Goal: Transaction & Acquisition: Purchase product/service

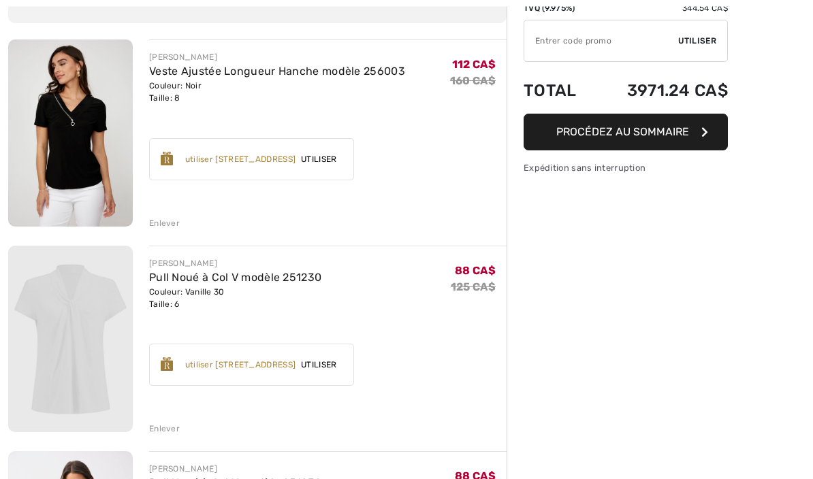
scroll to position [139, 0]
click at [169, 425] on div "Enlever" at bounding box center [164, 429] width 31 height 12
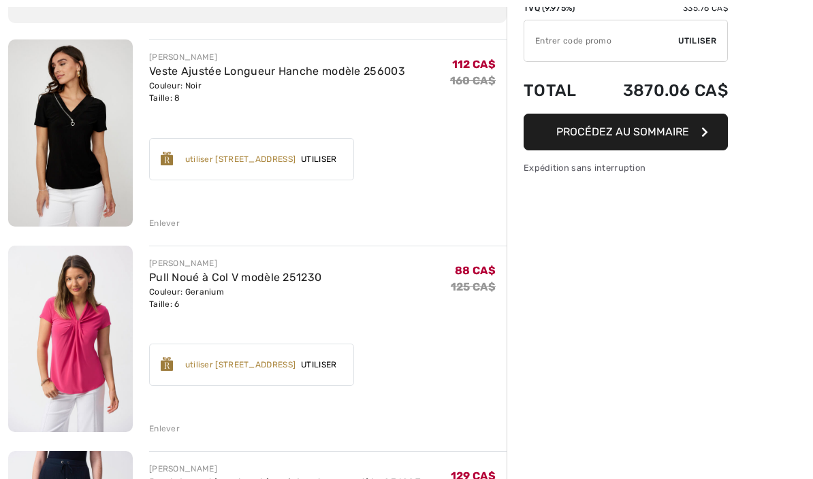
click at [172, 418] on div "JOSEPH RIBKOFF Pull Noué à Col V modèle 251230 Couleur: Geranium Taille: 6 Vent…" at bounding box center [327, 340] width 357 height 189
click at [176, 420] on div "Enlever" at bounding box center [327, 427] width 357 height 15
click at [167, 423] on div "Enlever" at bounding box center [164, 429] width 31 height 12
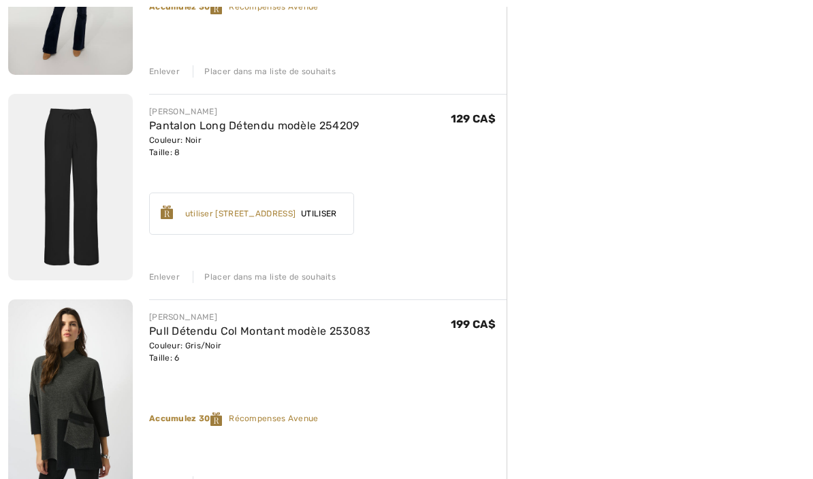
scroll to position [2965, 0]
click at [167, 277] on div "Enlever" at bounding box center [164, 277] width 31 height 12
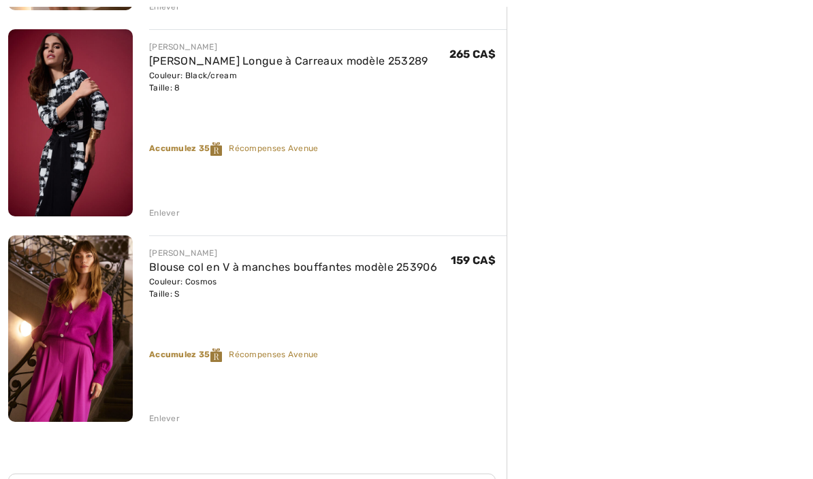
scroll to position [3441, 0]
click at [171, 415] on div "Enlever" at bounding box center [164, 418] width 31 height 12
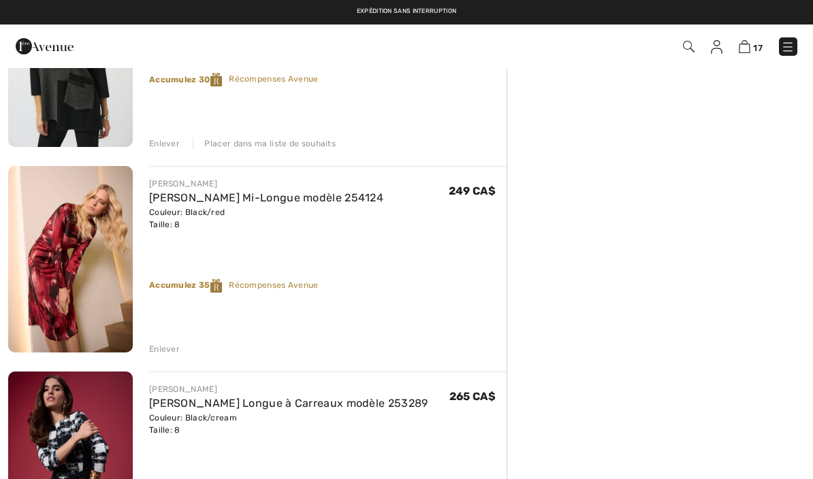
scroll to position [3098, 0]
click at [200, 197] on link "[PERSON_NAME] Mi-Longue modèle 254124" at bounding box center [266, 198] width 234 height 13
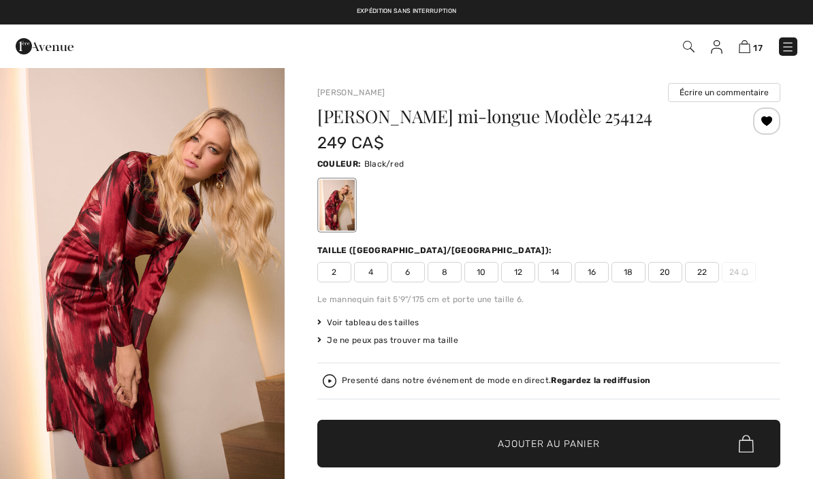
checkbox input "true"
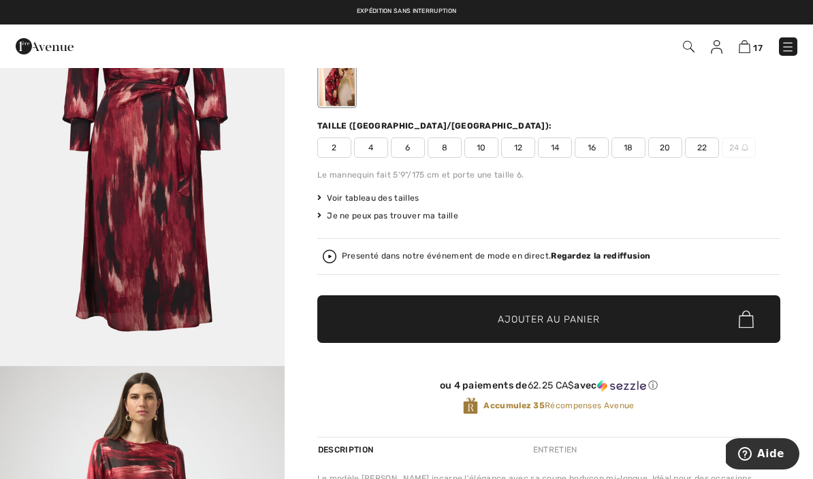
scroll to position [121, 0]
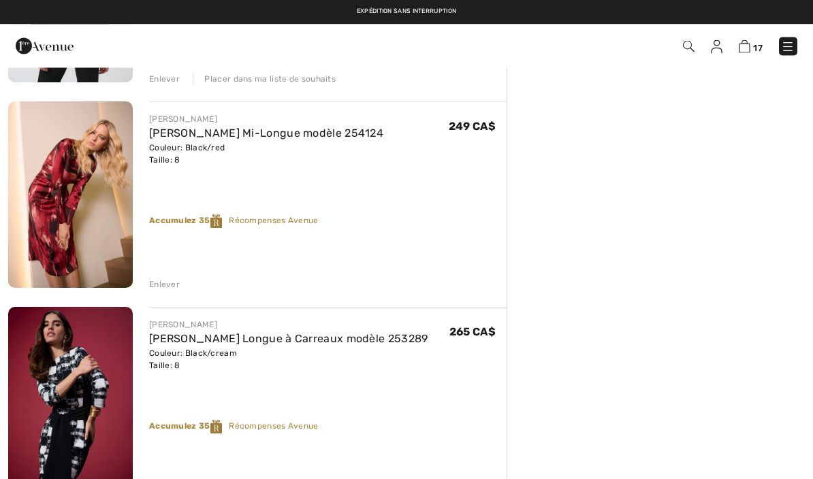
scroll to position [3164, 0]
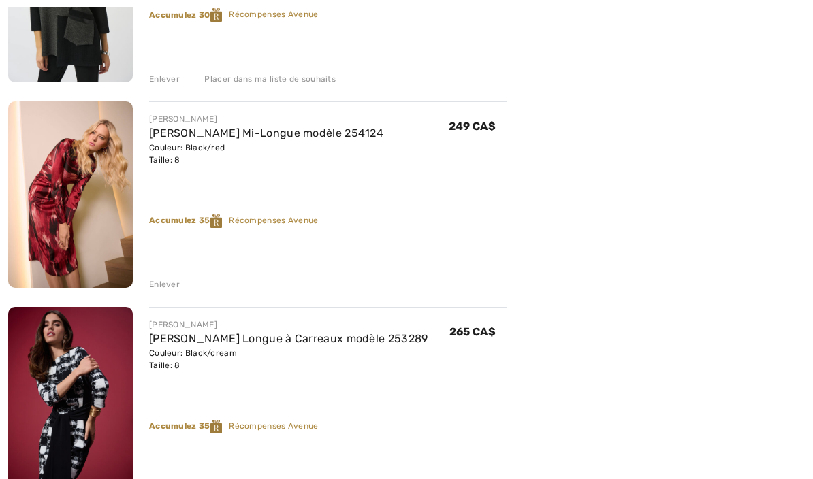
click at [220, 343] on link "Robe Portefeuille Longue à Carreaux modèle 253289" at bounding box center [288, 338] width 279 height 13
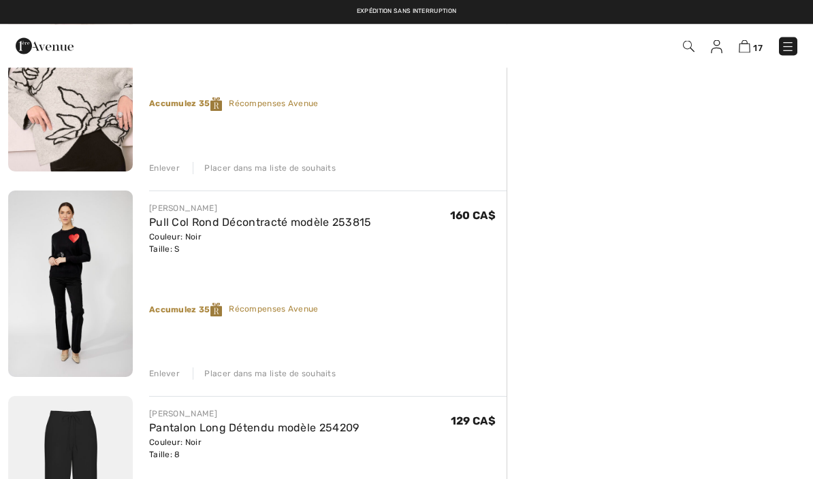
scroll to position [1014, 0]
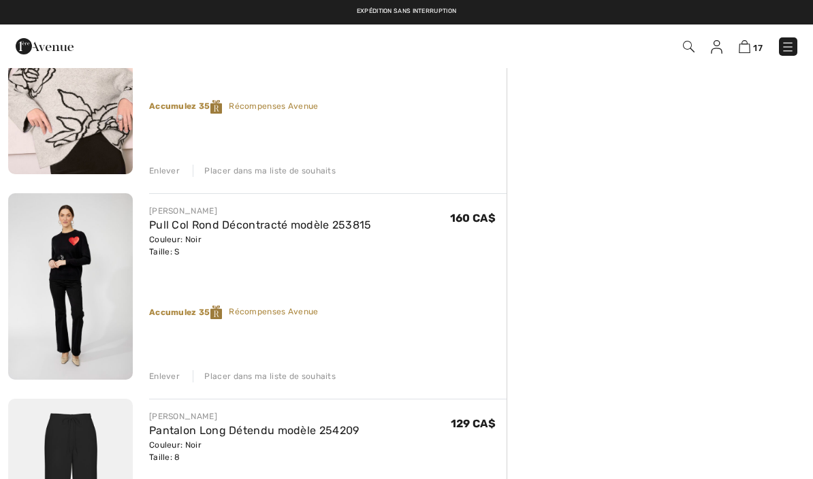
click at [197, 218] on link "Pull Col Rond Décontracté modèle 253815" at bounding box center [260, 224] width 223 height 13
click at [163, 375] on div "Enlever" at bounding box center [164, 376] width 31 height 12
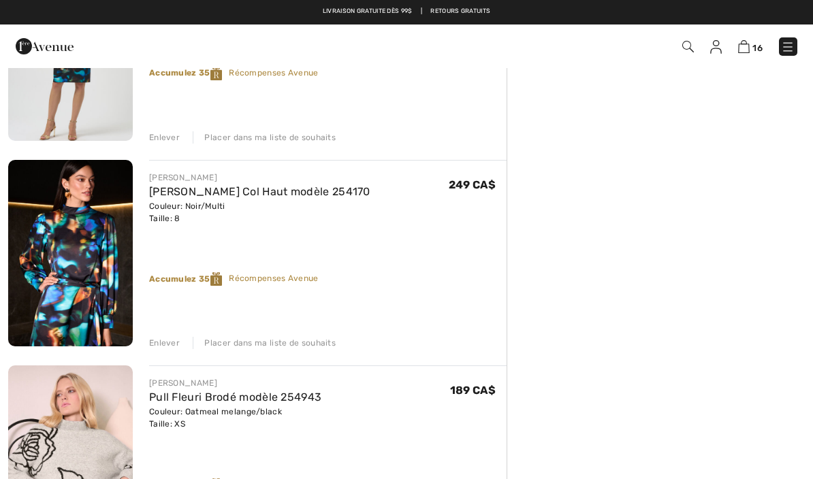
scroll to position [635, 0]
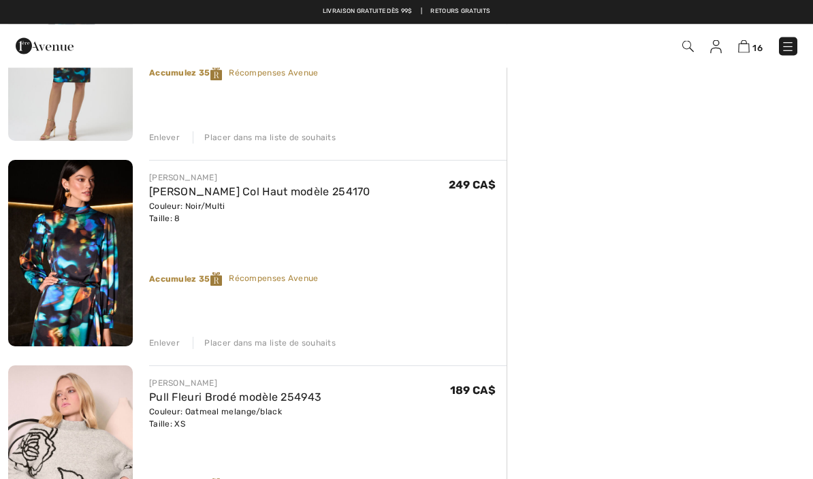
click at [78, 280] on img at bounding box center [70, 254] width 125 height 187
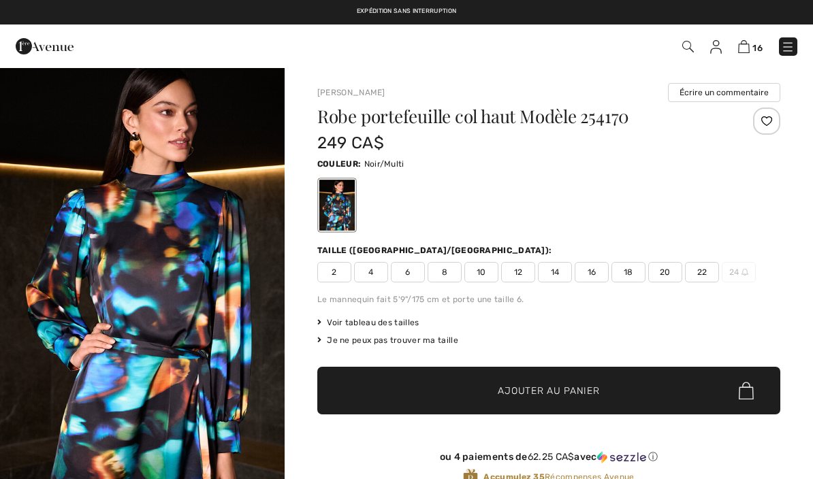
checkbox input "true"
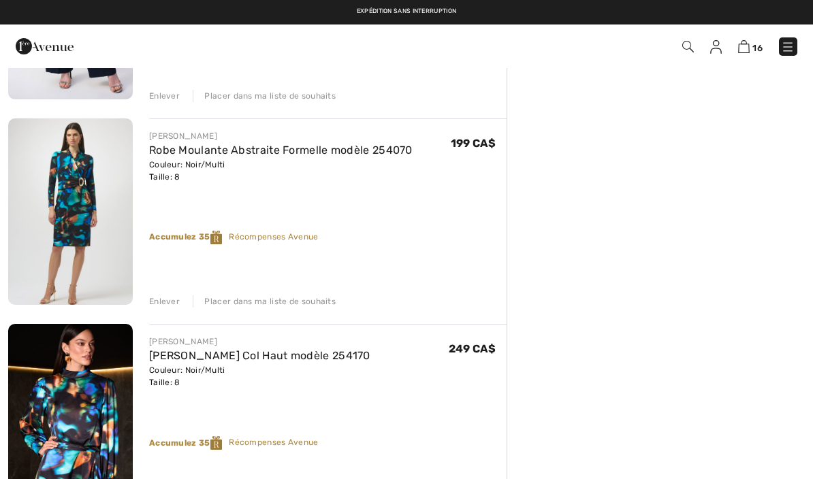
scroll to position [471, 0]
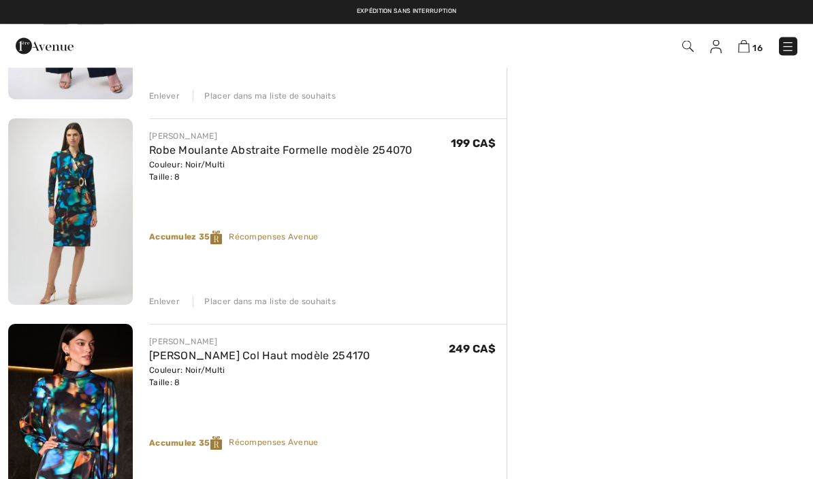
click at [71, 212] on img at bounding box center [70, 212] width 125 height 186
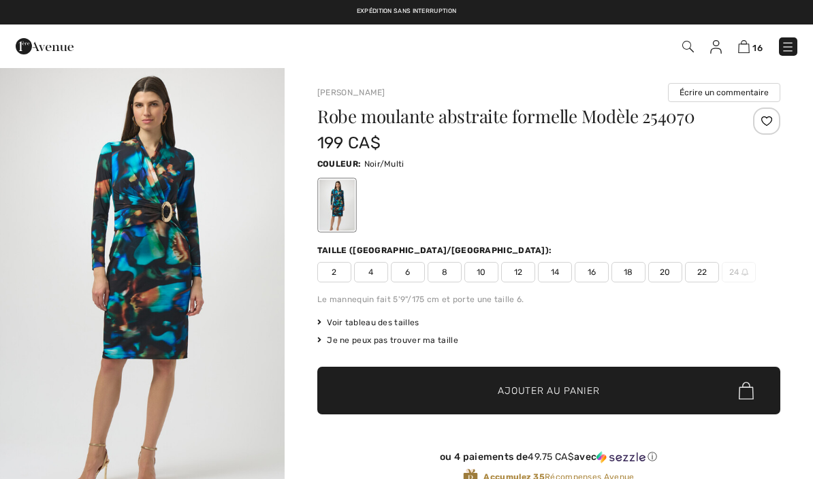
checkbox input "true"
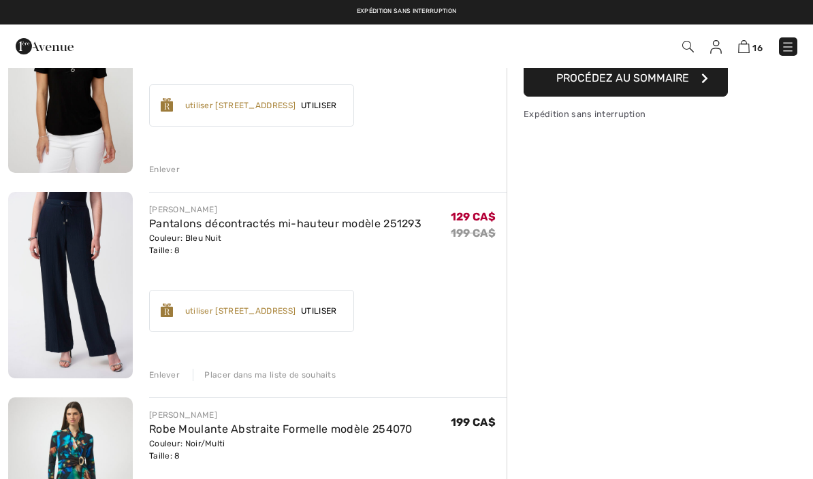
scroll to position [192, 0]
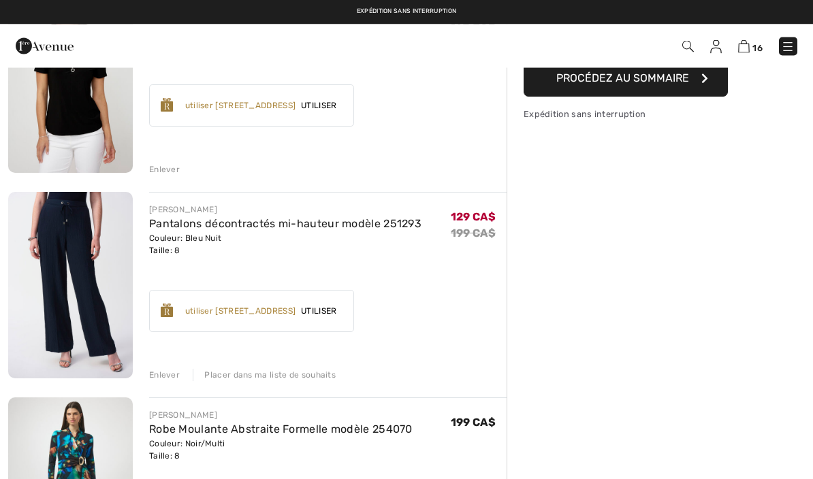
click at [227, 221] on link "Pantalons décontractés mi-hauteur modèle 251293" at bounding box center [285, 224] width 272 height 13
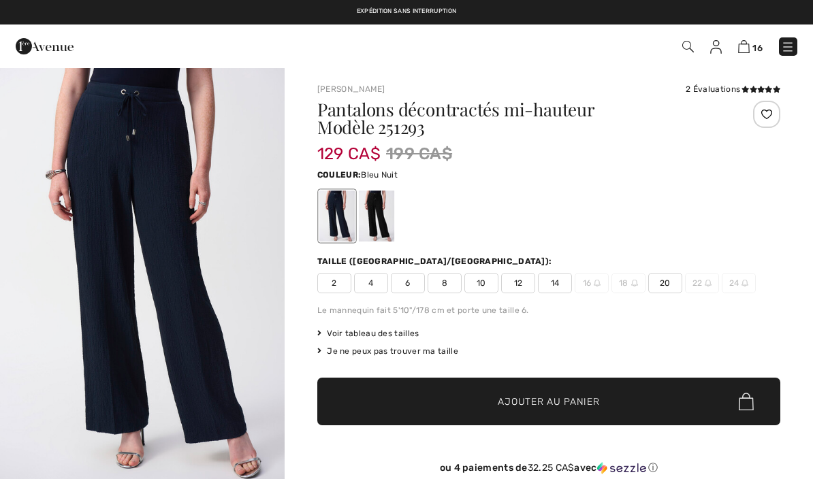
checkbox input "true"
click at [385, 206] on div at bounding box center [376, 216] width 35 height 51
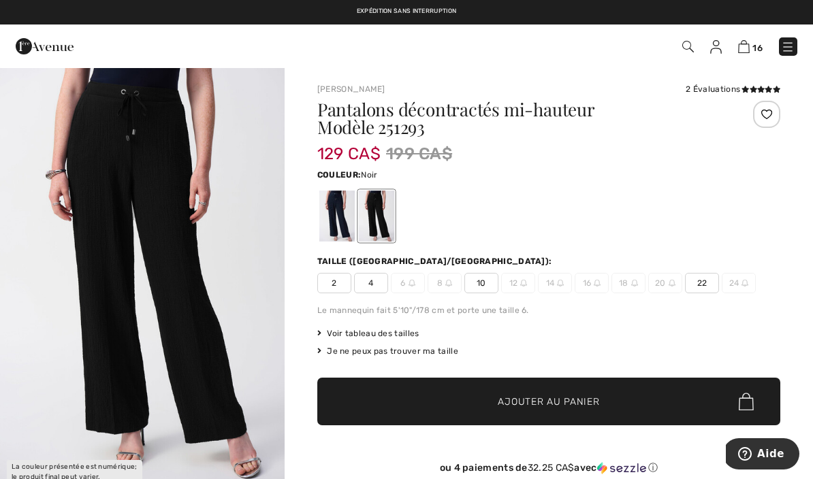
click at [343, 219] on div at bounding box center [336, 216] width 35 height 51
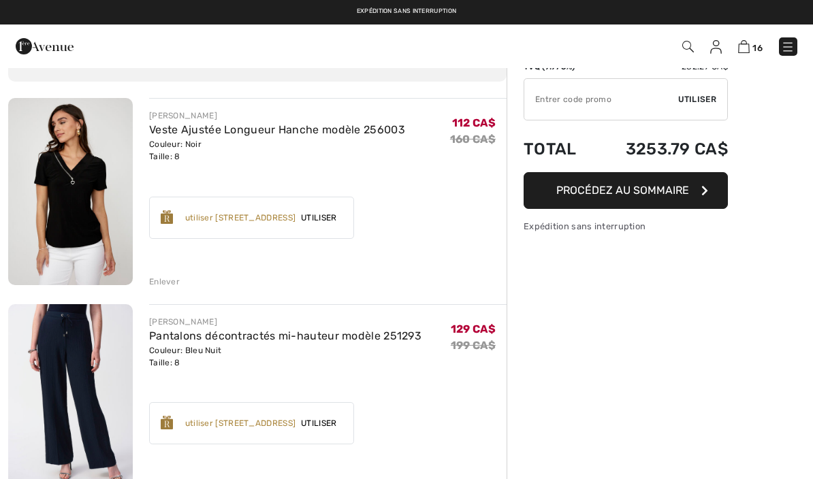
scroll to position [78, 0]
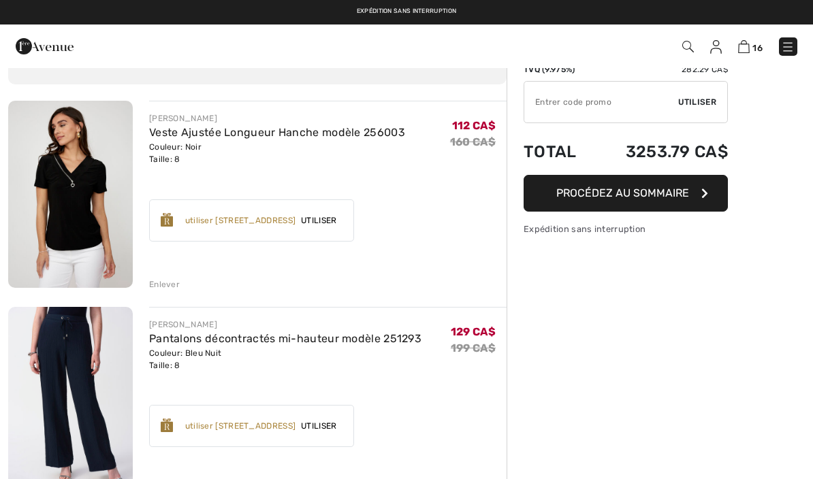
click at [206, 136] on link "Veste Ajustée Longueur Hanche modèle 256003" at bounding box center [277, 132] width 256 height 13
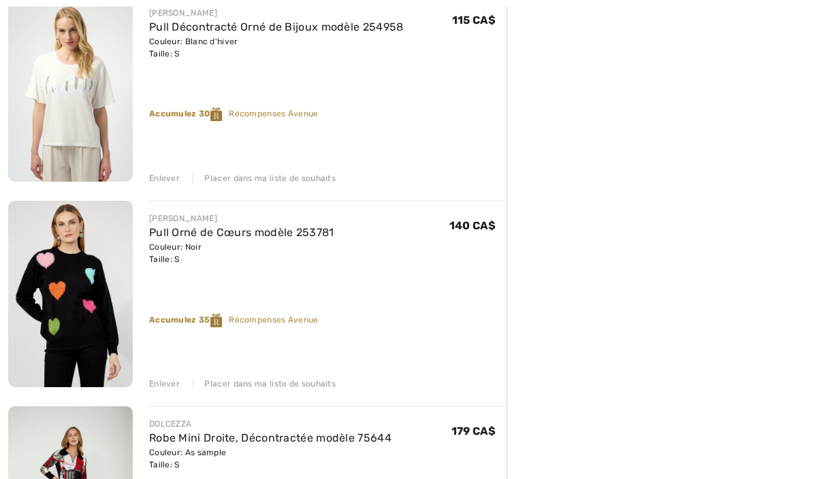
scroll to position [2035, 0]
click at [162, 389] on div "Enlever" at bounding box center [164, 384] width 31 height 12
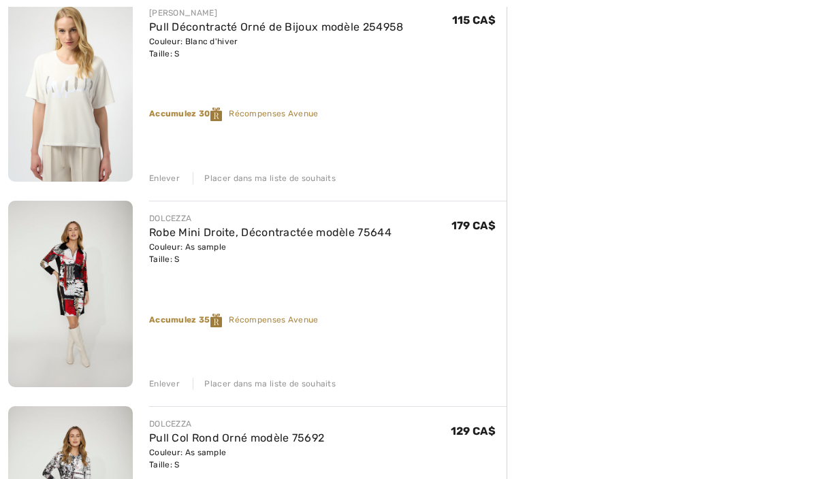
click at [296, 383] on div "Placer dans ma liste de souhaits" at bounding box center [264, 384] width 143 height 12
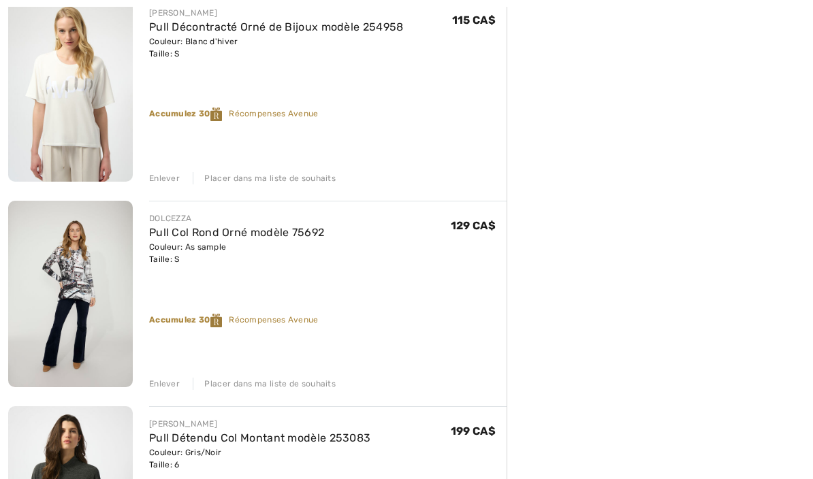
click at [302, 385] on div "Placer dans ma liste de souhaits" at bounding box center [264, 384] width 143 height 12
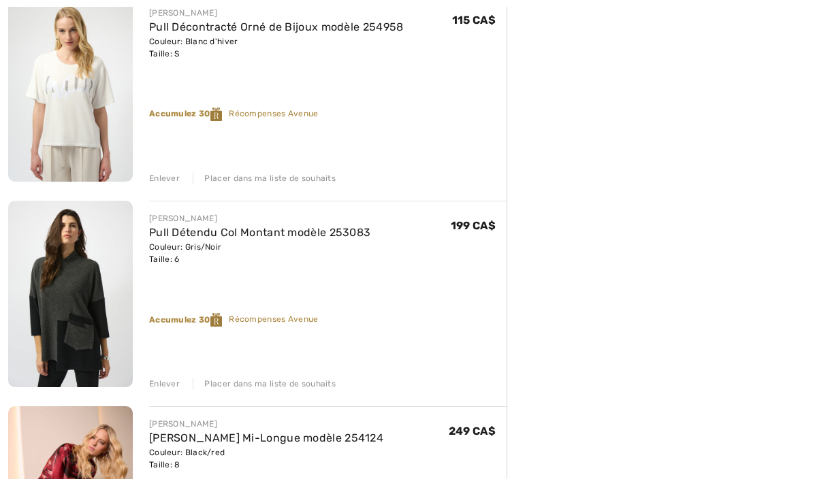
click at [298, 385] on div "Placer dans ma liste de souhaits" at bounding box center [264, 384] width 143 height 12
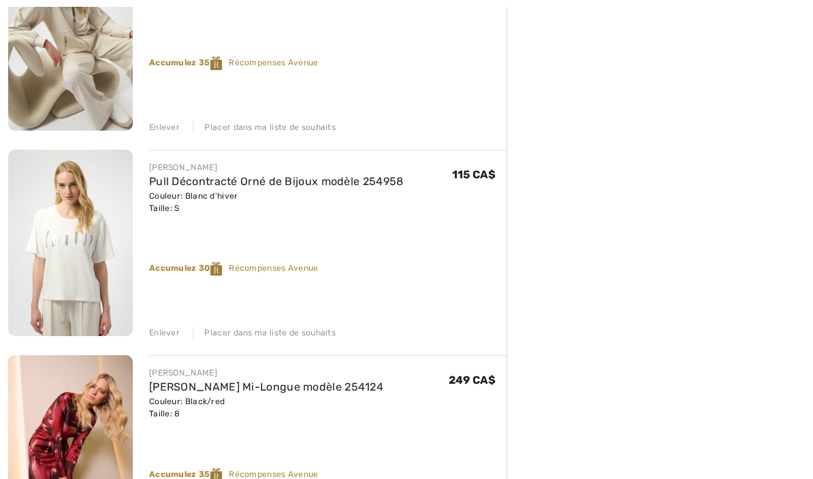
scroll to position [1875, 0]
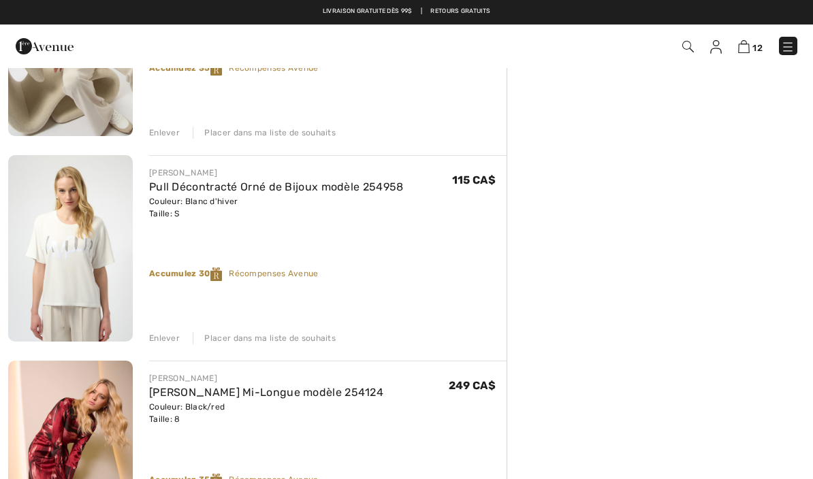
click at [183, 188] on link "Pull Décontracté Orné de Bijoux modèle 254958" at bounding box center [276, 186] width 255 height 13
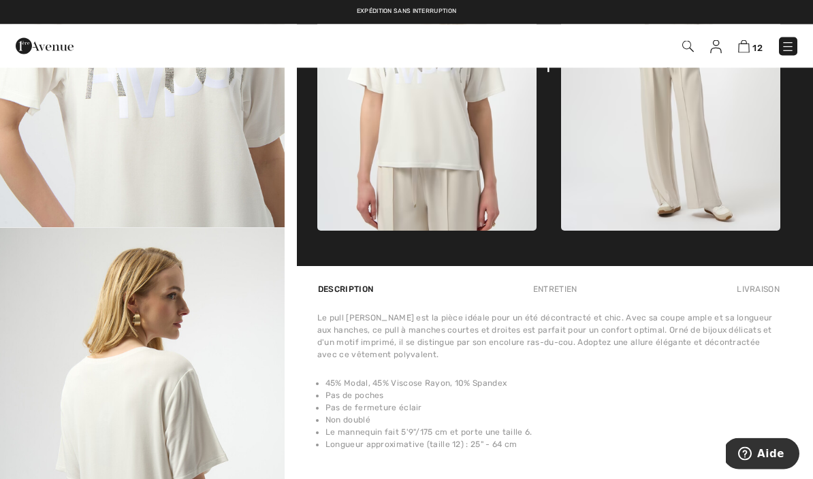
scroll to position [692, 0]
